Goal: Find specific page/section: Find specific page/section

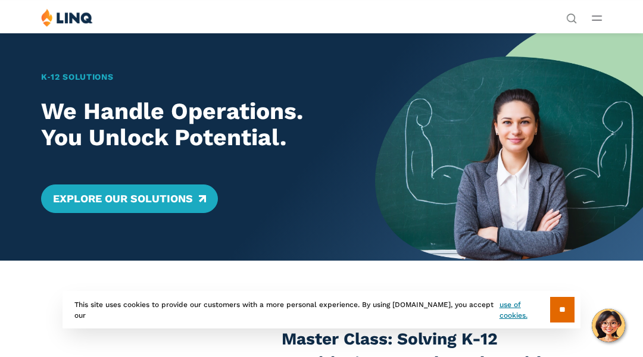
click at [60, 60] on div "K‑12 Solutions We Handle Operations. You Unlock Potential. Explore Our Solutions" at bounding box center [187, 147] width 375 height 228
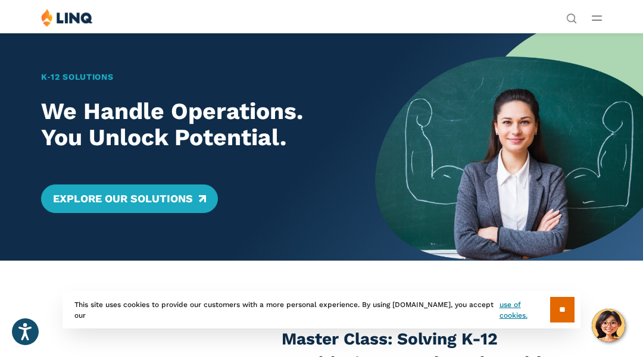
scroll to position [6, 0]
